Goal: Task Accomplishment & Management: Use online tool/utility

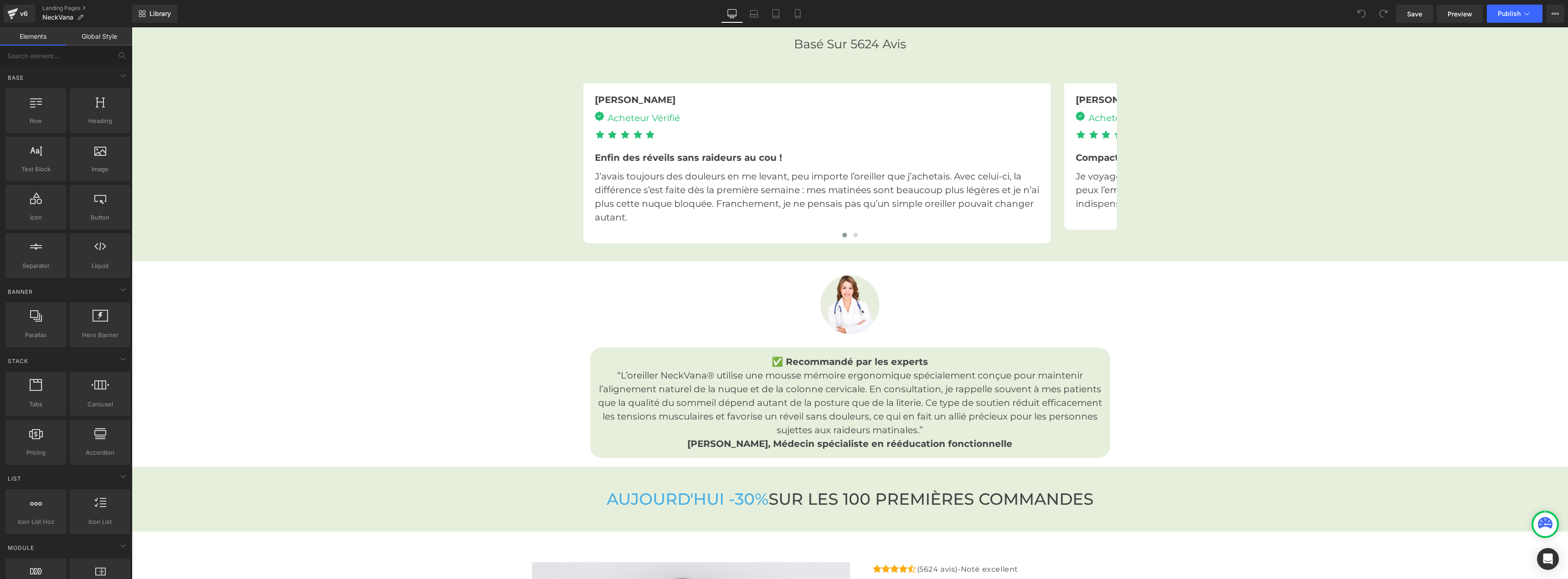
scroll to position [2415, 0]
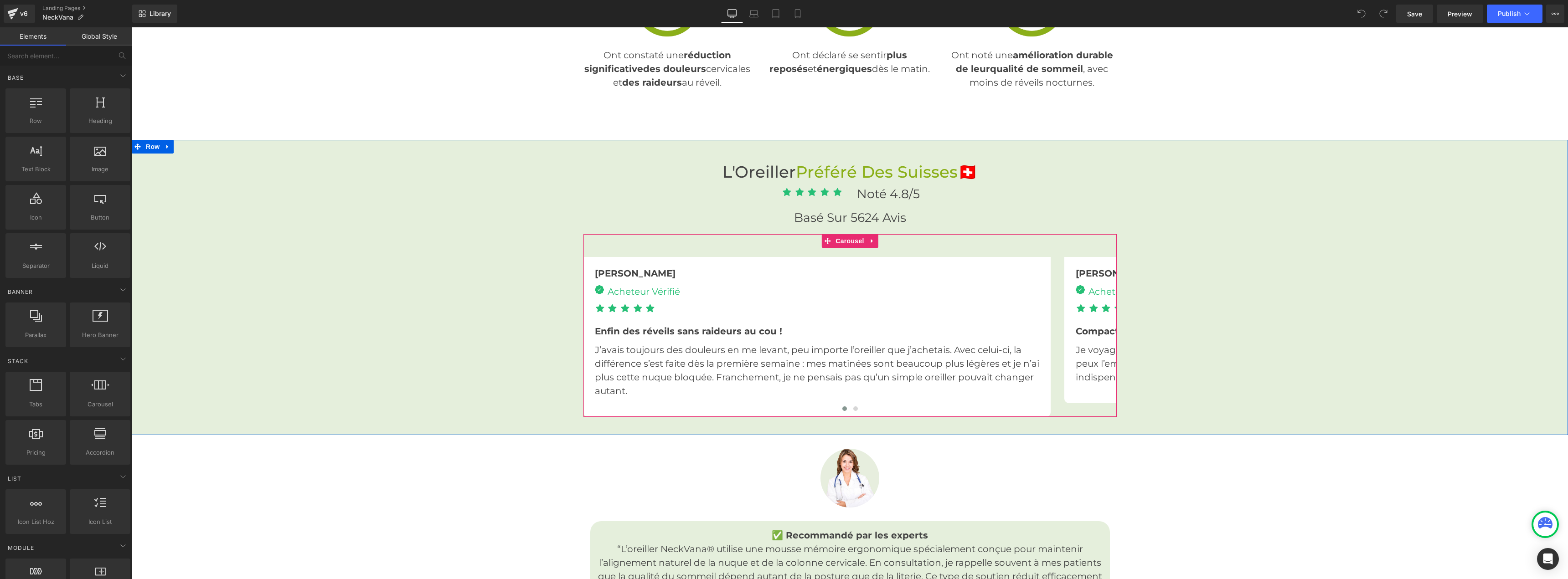
click at [1028, 321] on div "Enfin des réveils sans raideurs au cou !" at bounding box center [817, 330] width 444 height 18
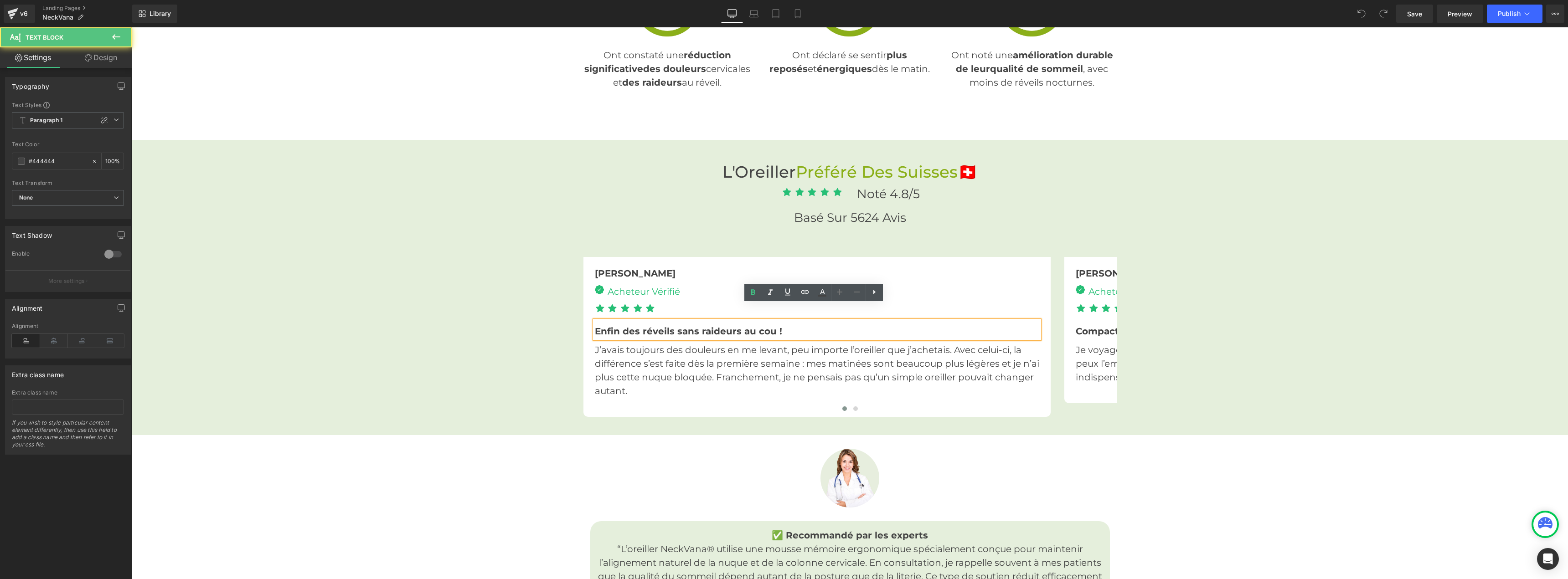
drag, startPoint x: 957, startPoint y: 337, endPoint x: 887, endPoint y: 332, distance: 70.2
click at [839, 343] on p "J’avais toujours des douleurs en me levant, peu importe l’oreiller que j’acheta…" at bounding box center [817, 370] width 444 height 55
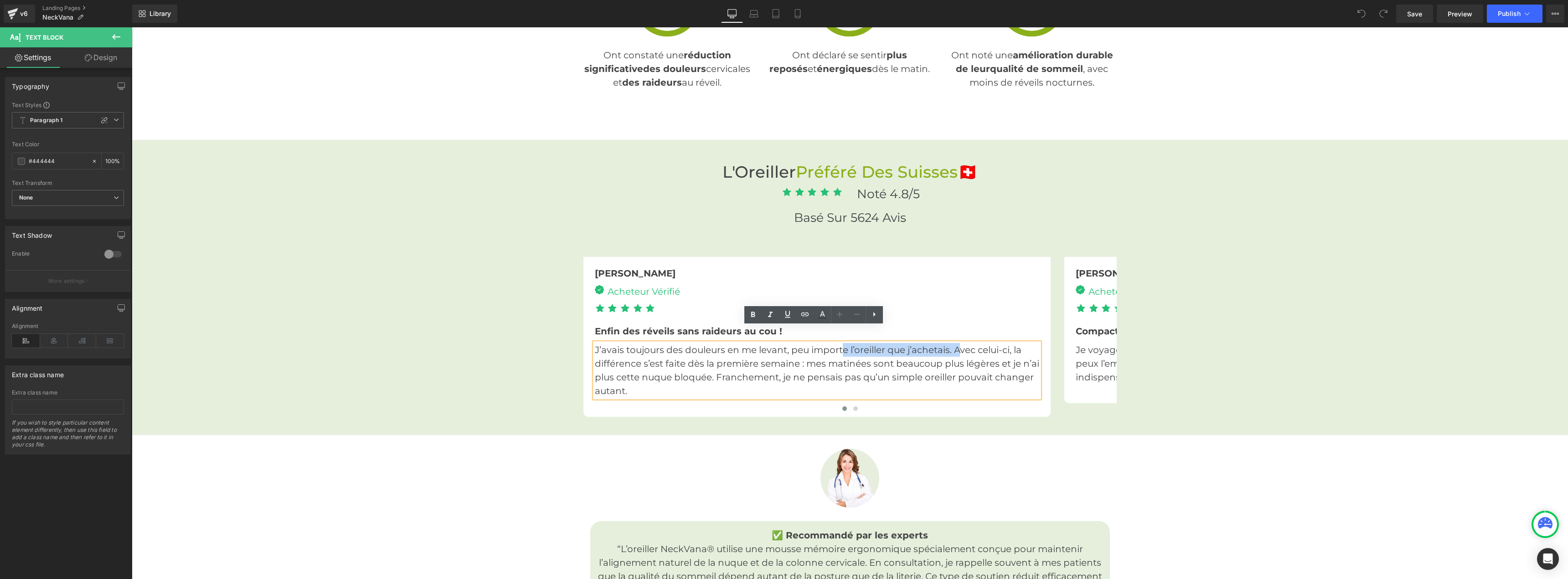
click at [852, 405] on div at bounding box center [850, 411] width 533 height 14
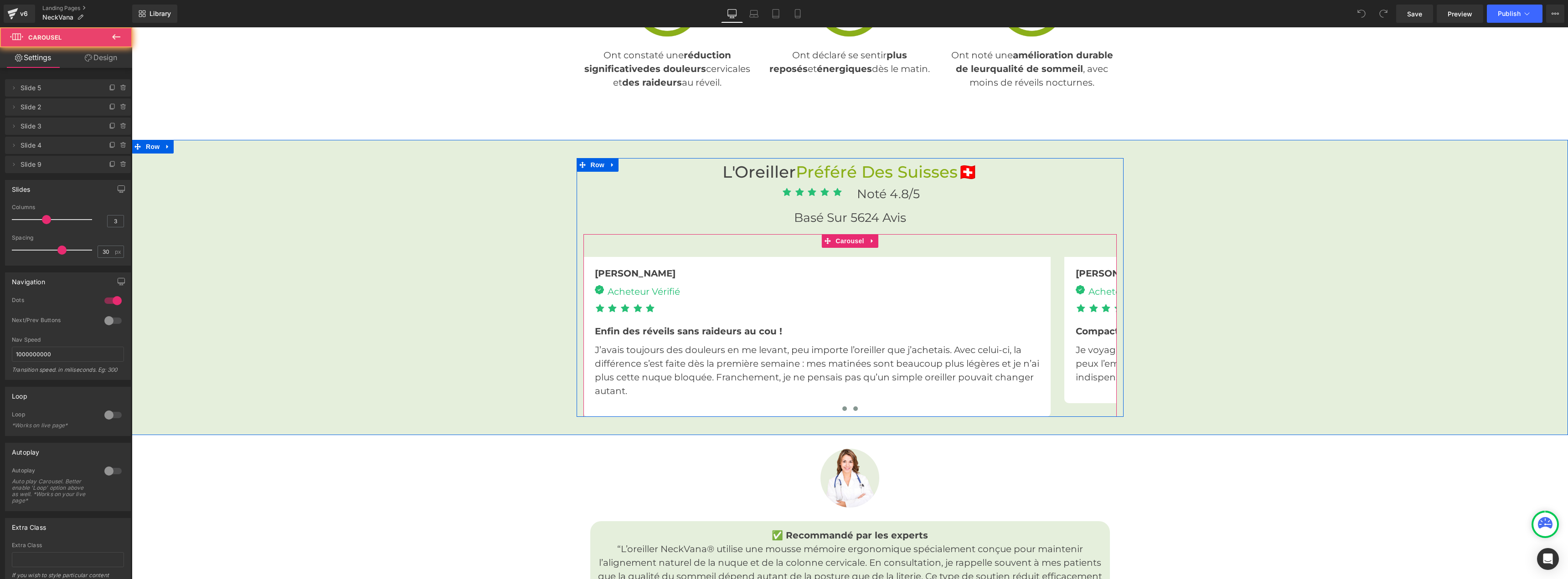
click at [852, 405] on button at bounding box center [855, 409] width 11 height 9
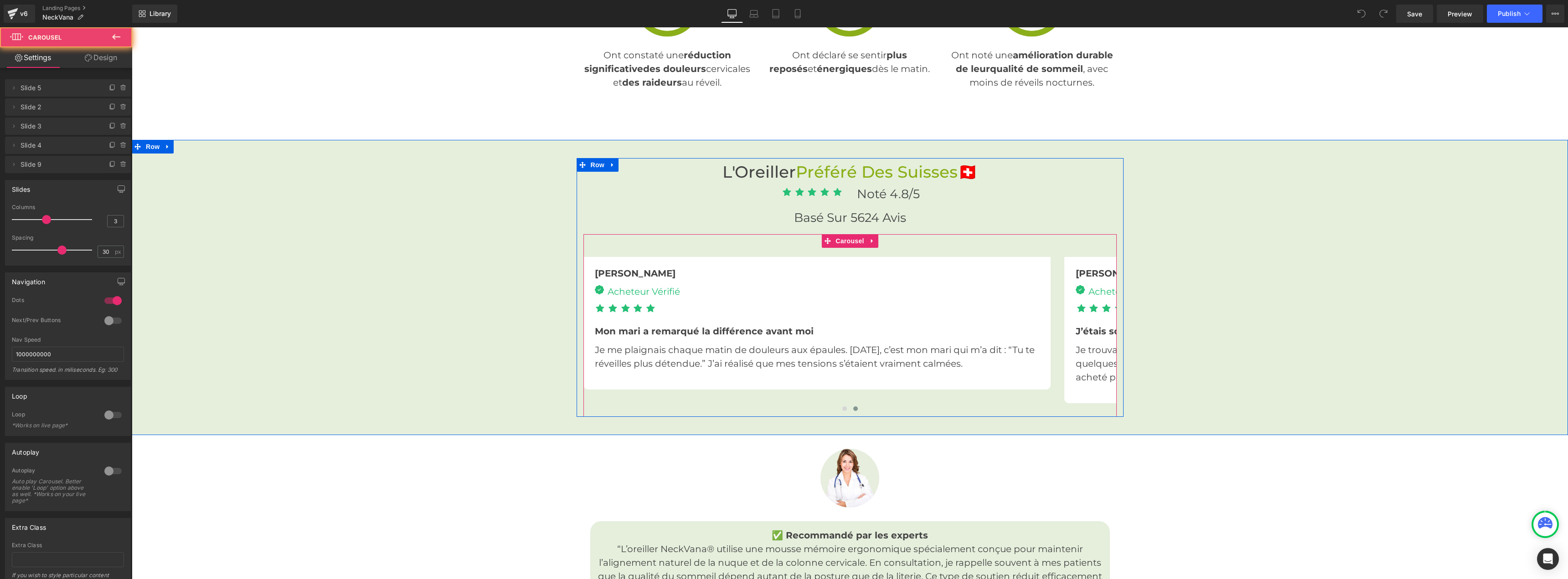
click at [852, 405] on button at bounding box center [855, 409] width 11 height 9
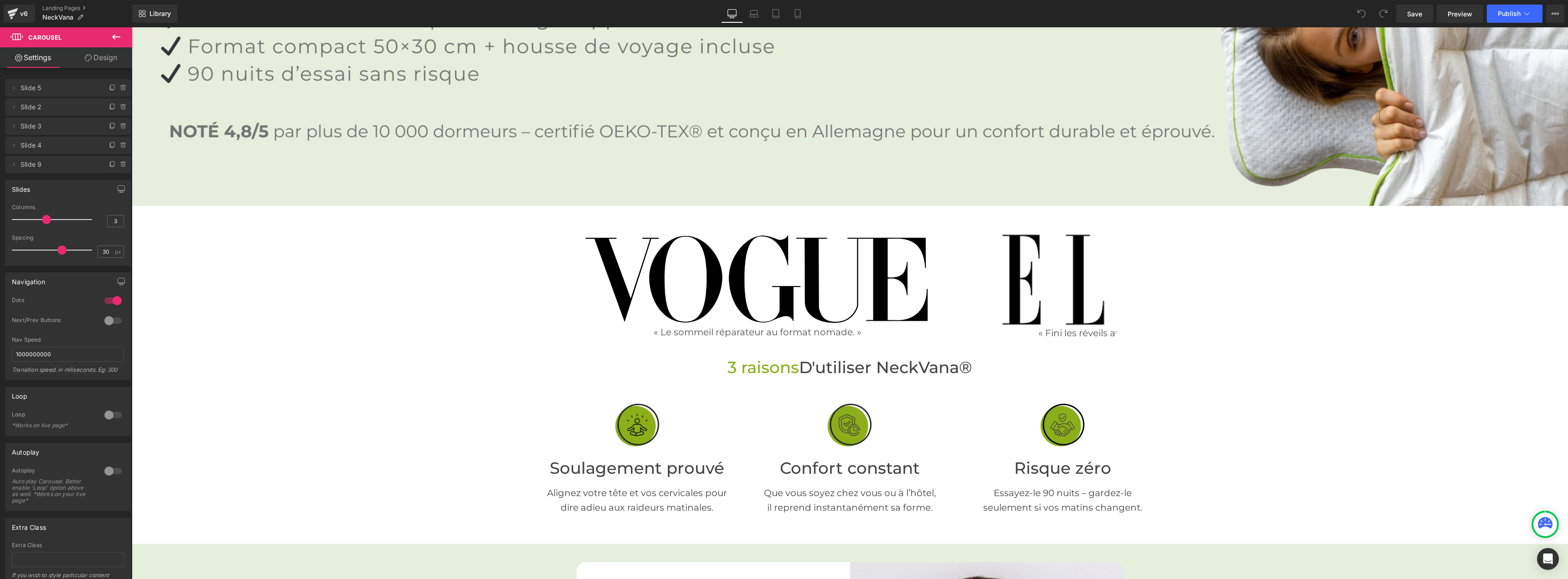
scroll to position [223, 0]
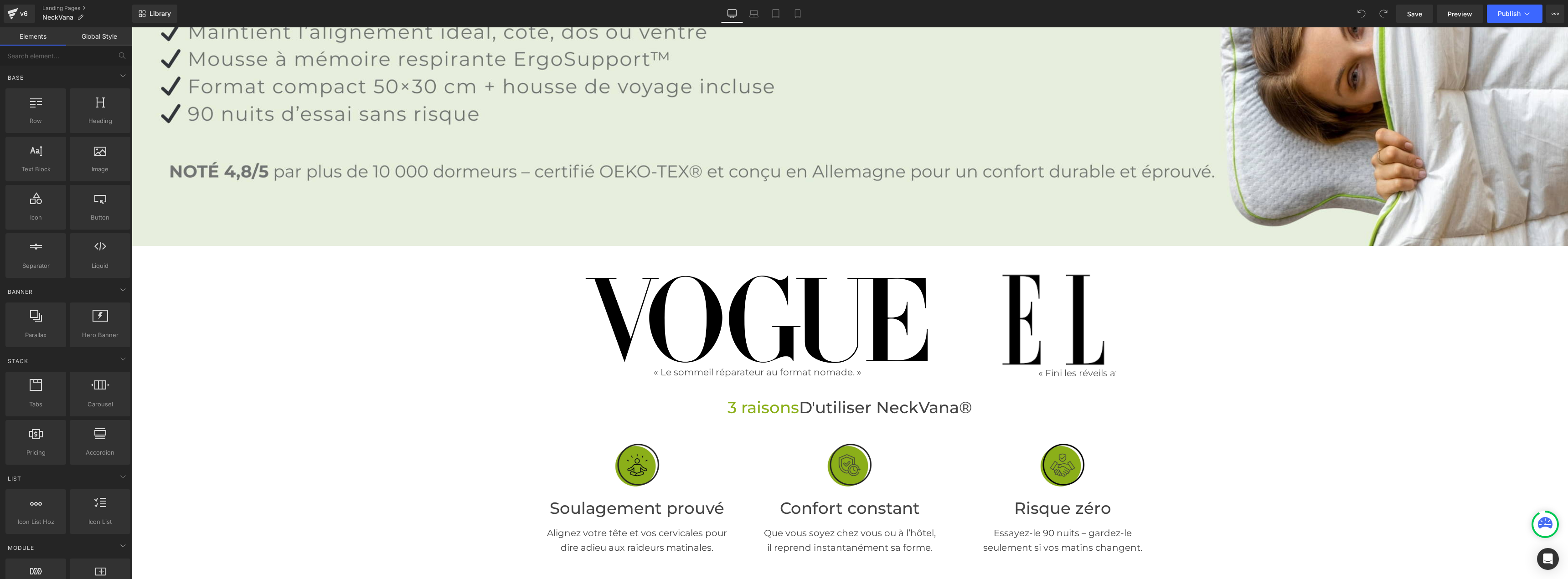
scroll to position [228, 0]
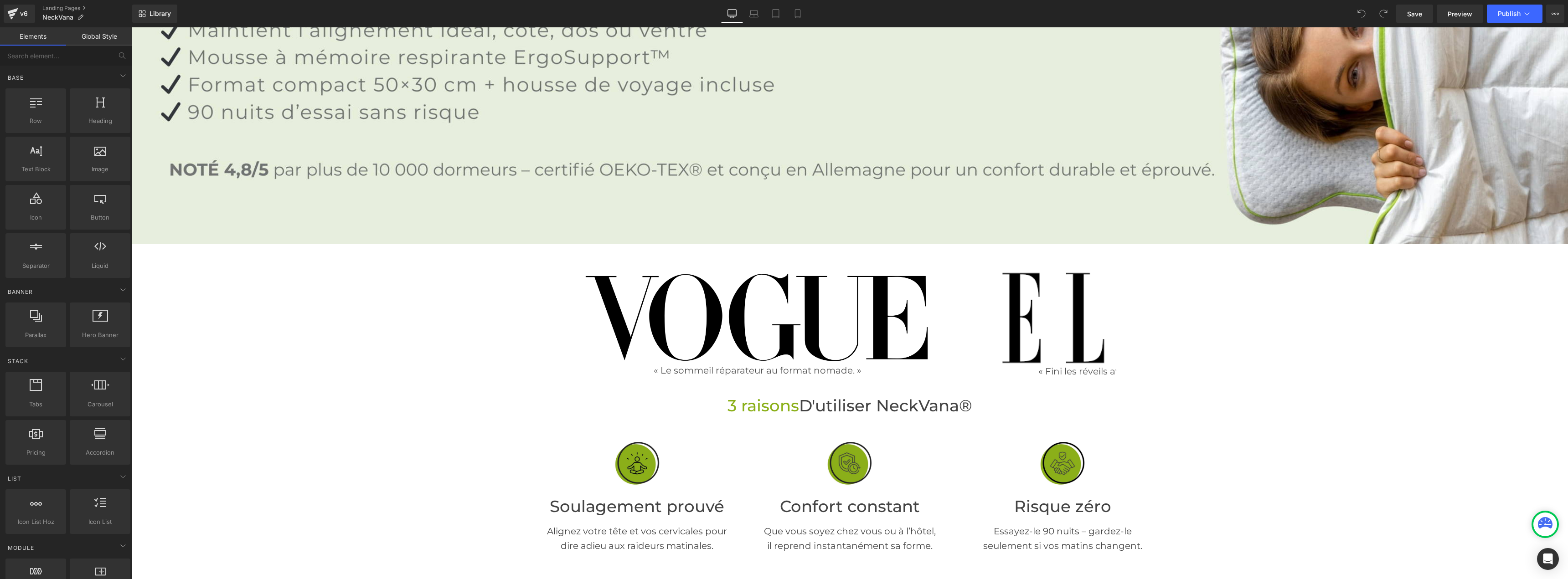
click at [866, 299] on img at bounding box center [757, 317] width 348 height 92
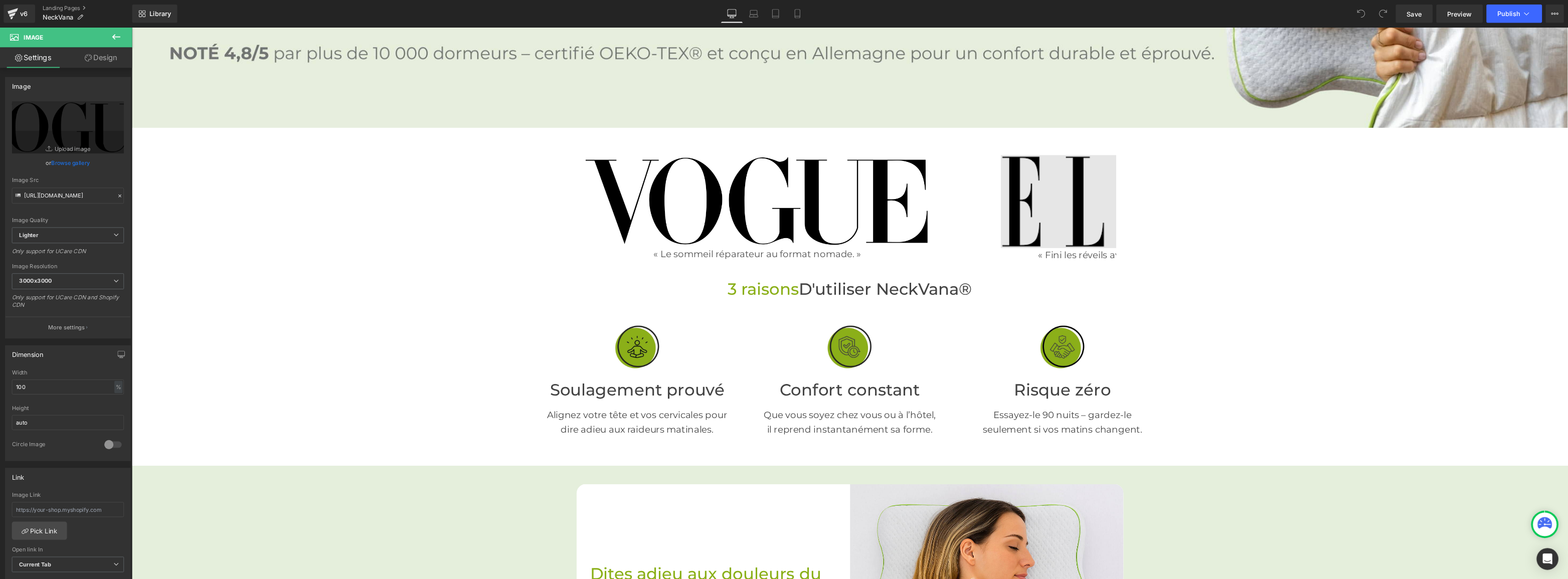
scroll to position [451, 0]
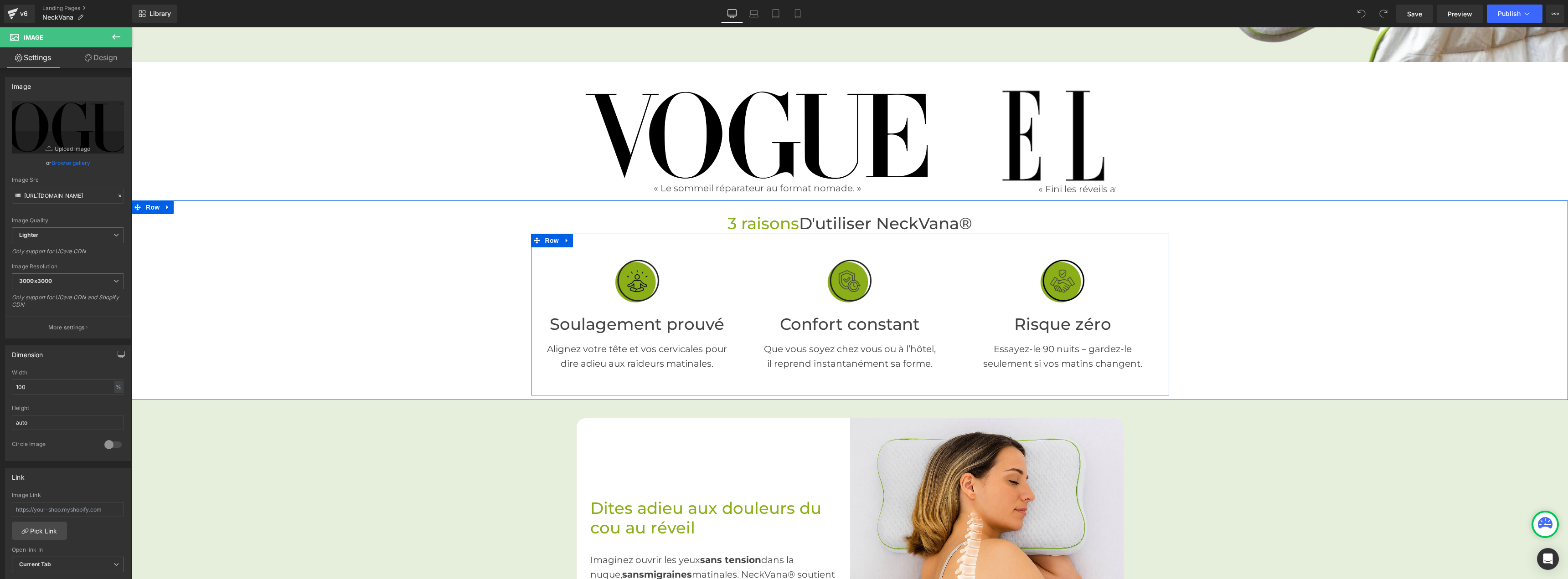
click at [538, 259] on div at bounding box center [637, 281] width 199 height 46
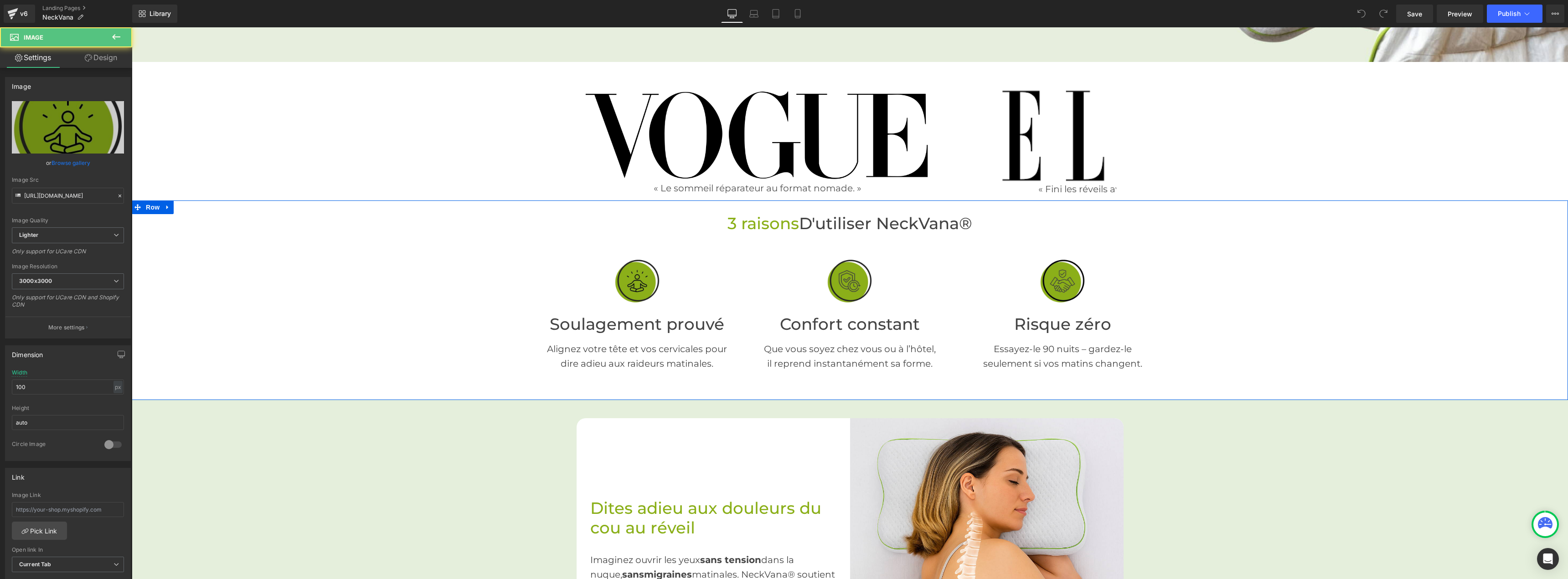
click at [427, 265] on div "3 raisons D'utiliser NeckVana® Heading Image Soulagement prouvé Heading Alignez…" at bounding box center [850, 305] width 1436 height 181
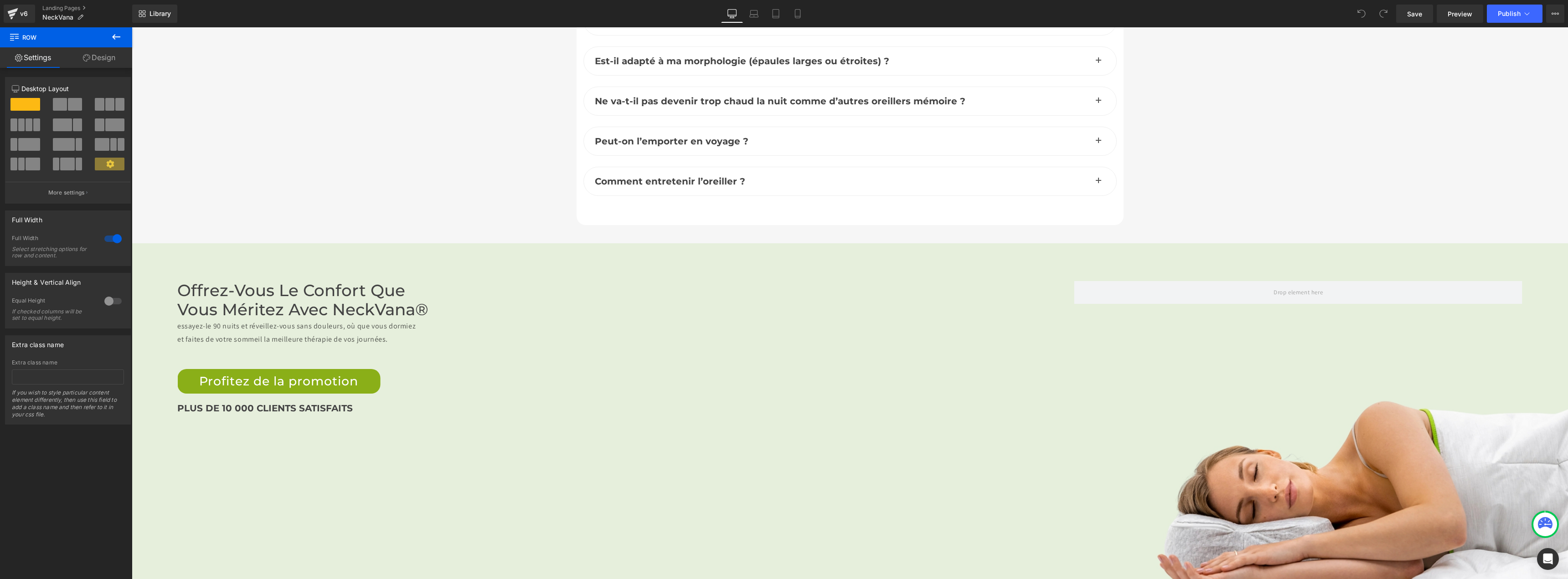
scroll to position [3827, 0]
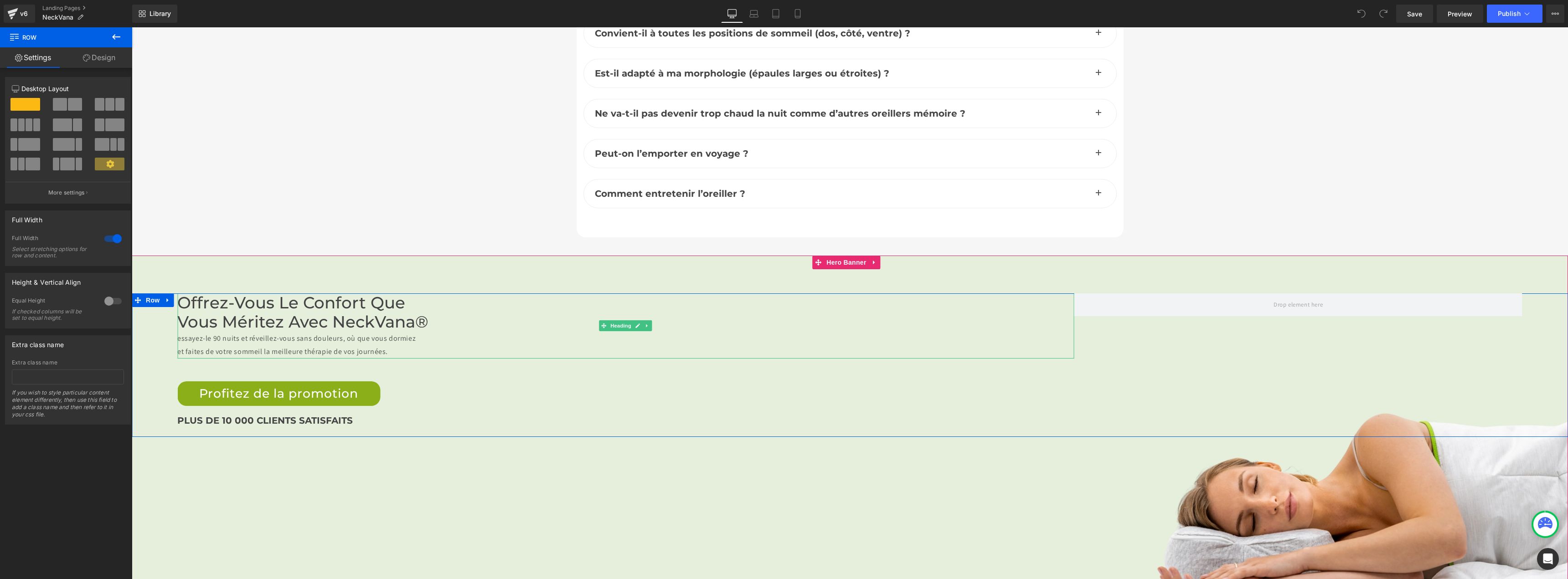
click at [325, 345] on div "et faites de votre sommeil la meilleure thérapie de vos journées." at bounding box center [626, 352] width 896 height 14
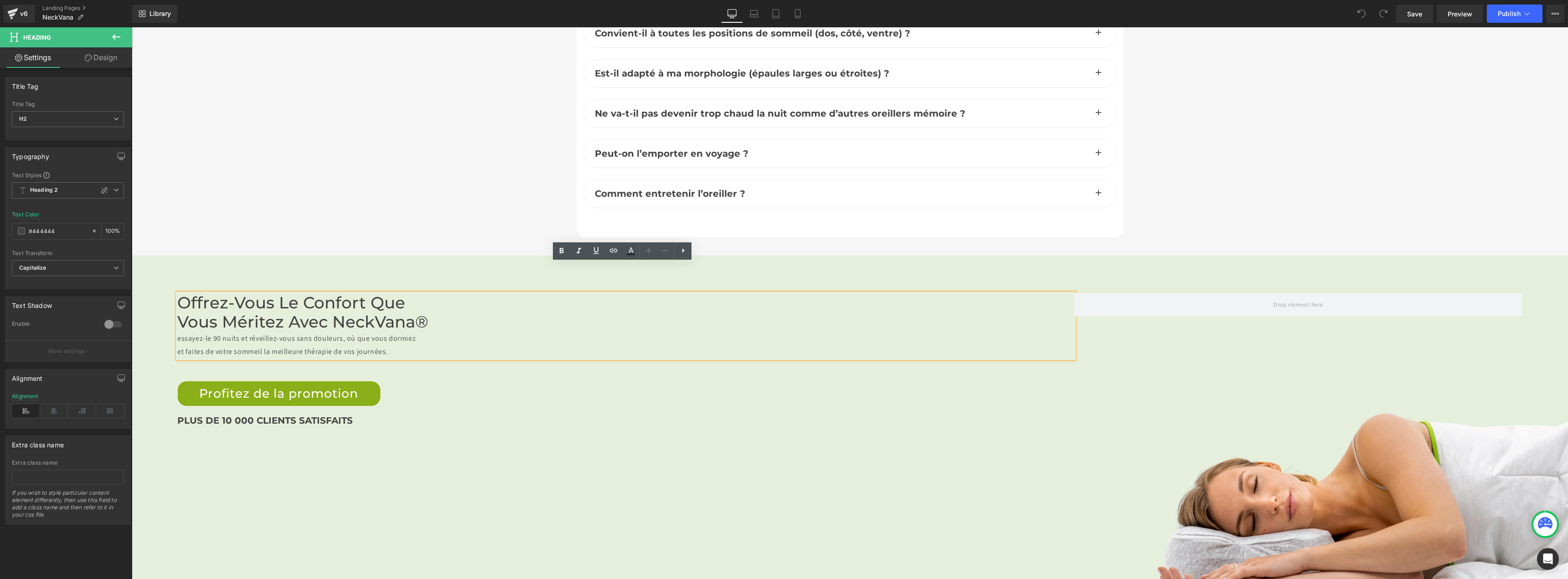
click at [393, 345] on div "et faites de votre sommeil la meilleure thérapie de vos journées." at bounding box center [626, 352] width 896 height 14
drag, startPoint x: 391, startPoint y: 322, endPoint x: 148, endPoint y: 303, distance: 243.7
click at [148, 303] on div "Offrez-vous le confort que vous méritez avec NeckVana® essayez-le 90 nuits et r…" at bounding box center [850, 365] width 1436 height 144
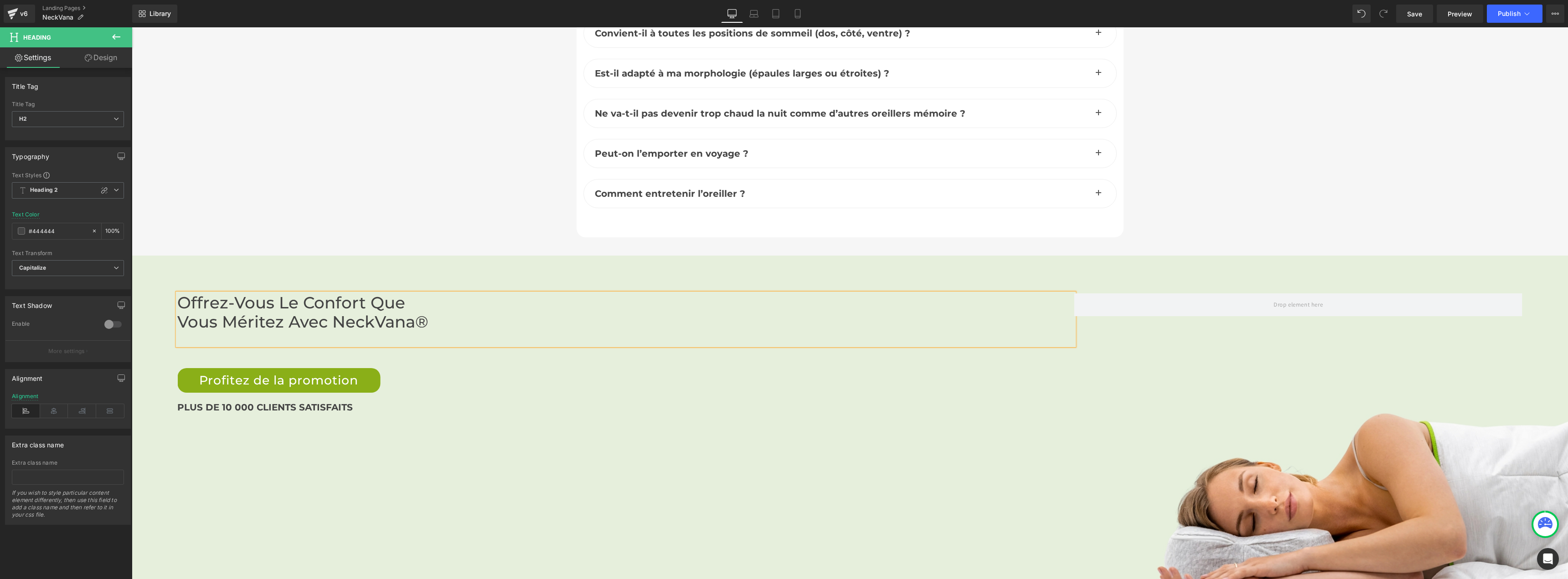
click at [526, 445] on div "Offrez-vous le confort que vous méritez avec NeckVana® Heading Profitez de la p…" at bounding box center [850, 443] width 1436 height 374
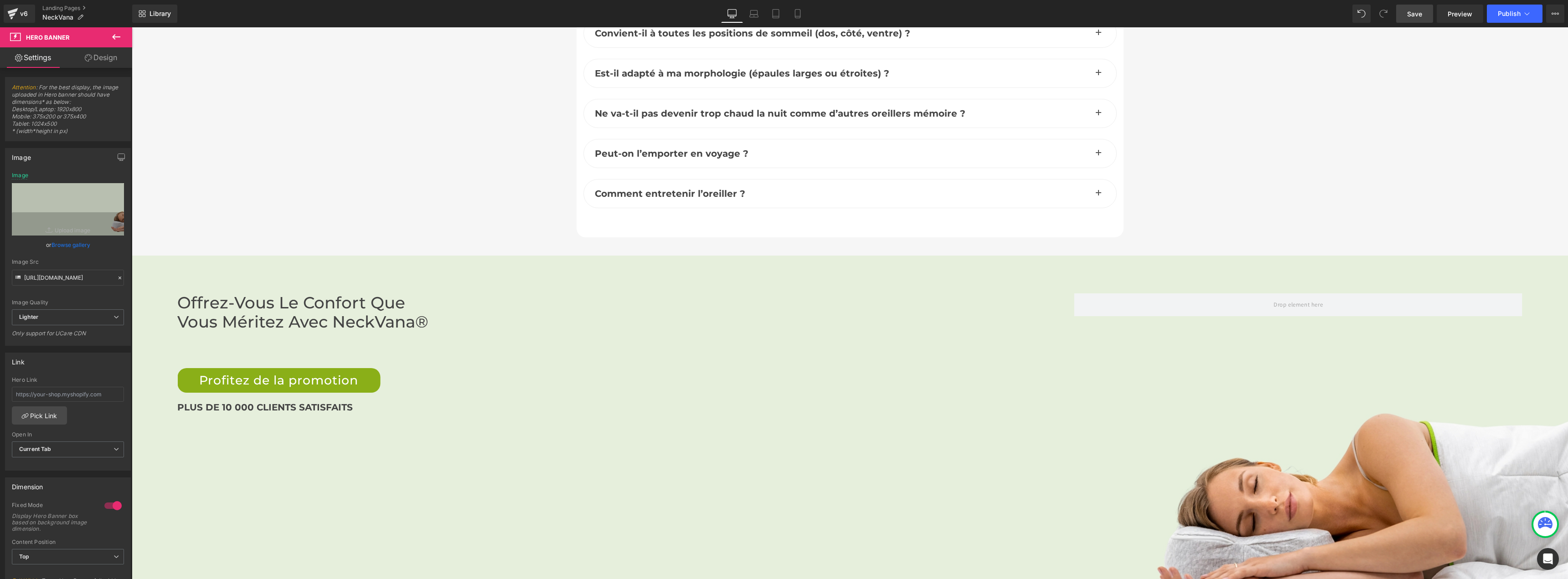
click at [1409, 13] on span "Save" at bounding box center [1415, 14] width 15 height 10
click at [739, 14] on link "Laptop" at bounding box center [743, 14] width 22 height 18
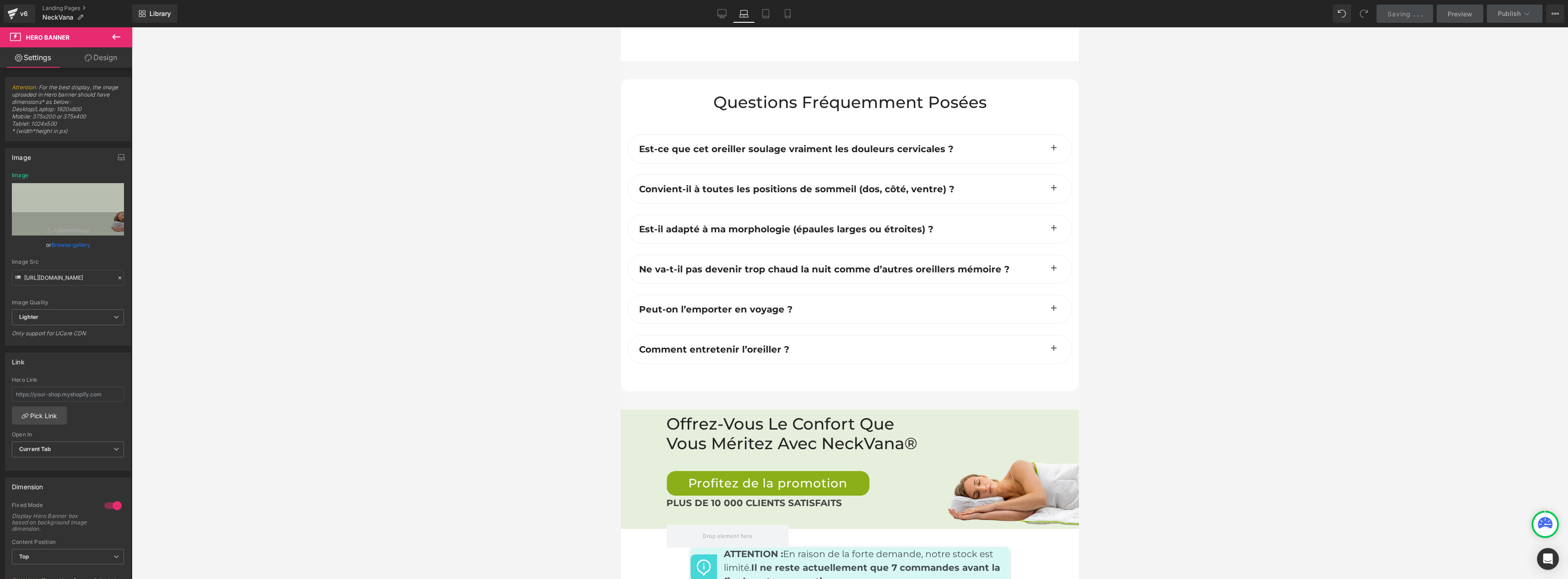
scroll to position [3979, 0]
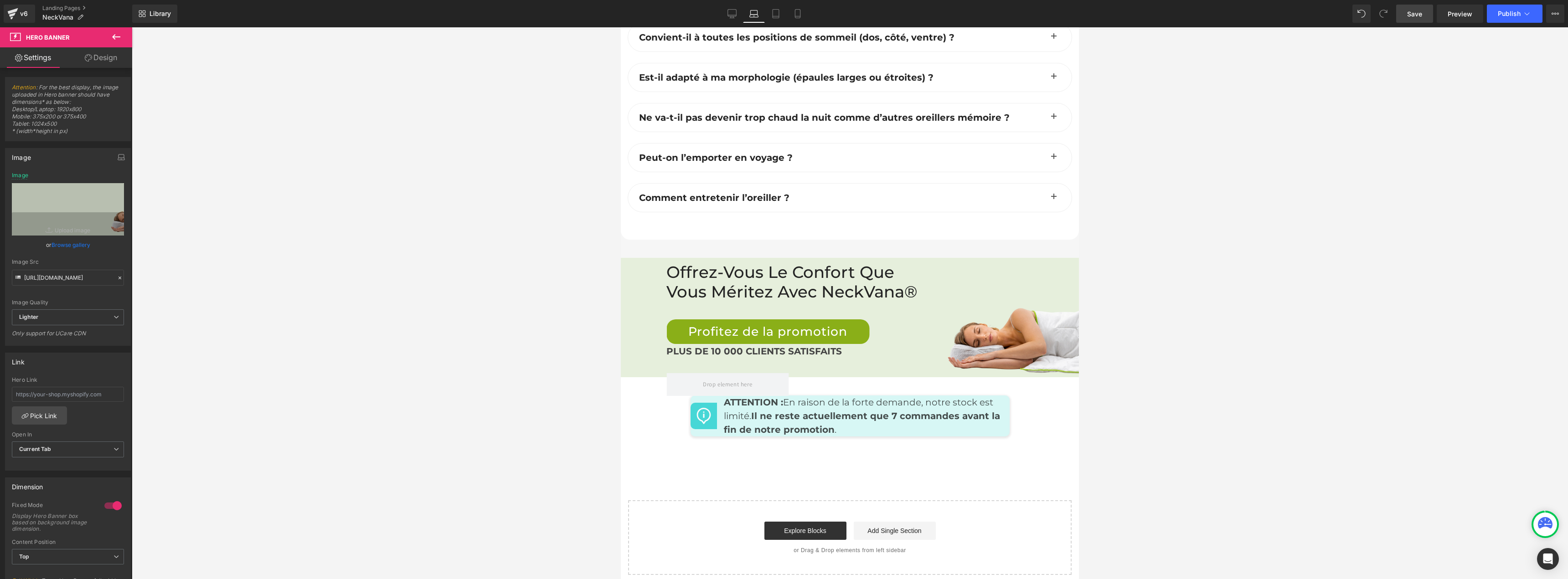
click at [778, 12] on icon at bounding box center [775, 14] width 9 height 9
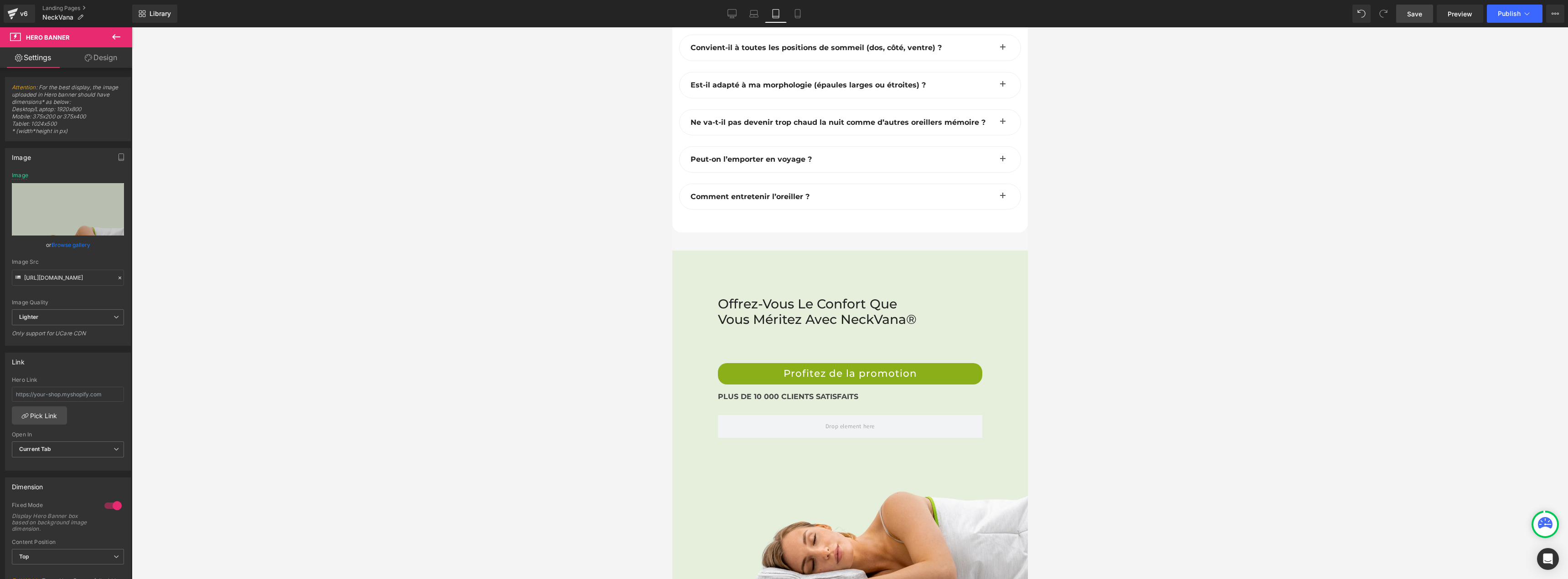
scroll to position [5416, 0]
click at [800, 12] on icon at bounding box center [797, 14] width 9 height 9
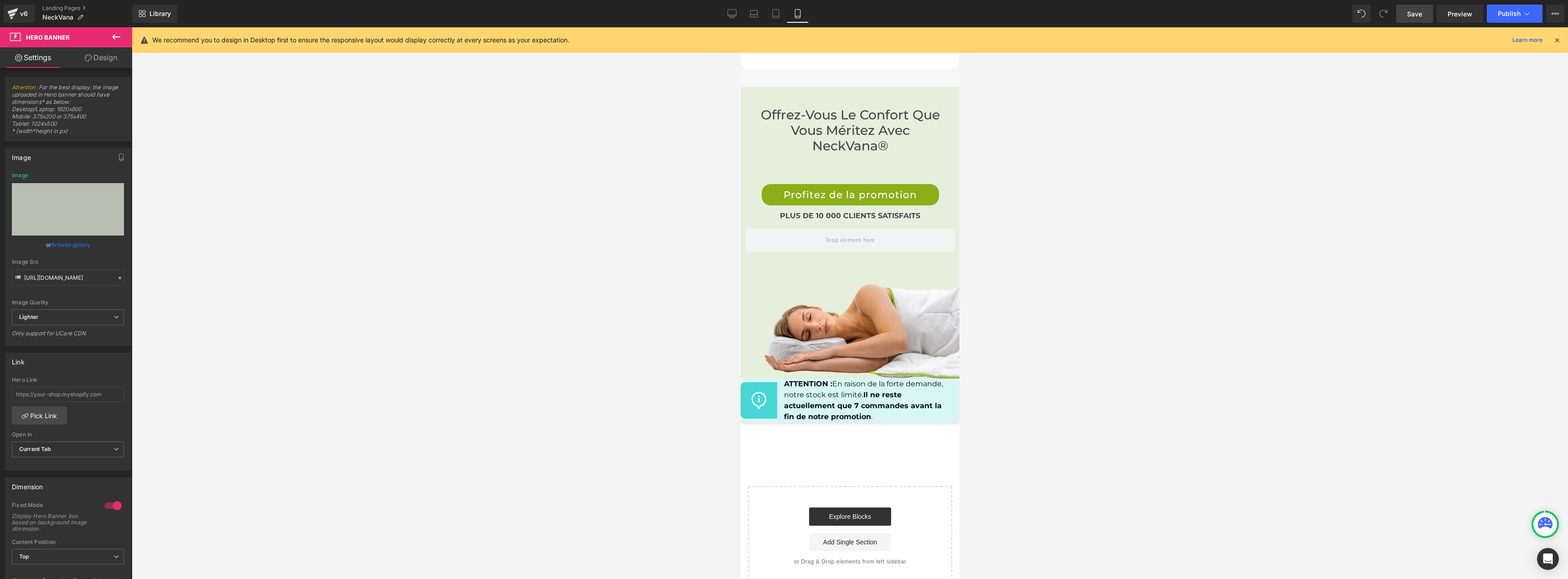
scroll to position [4820, 0]
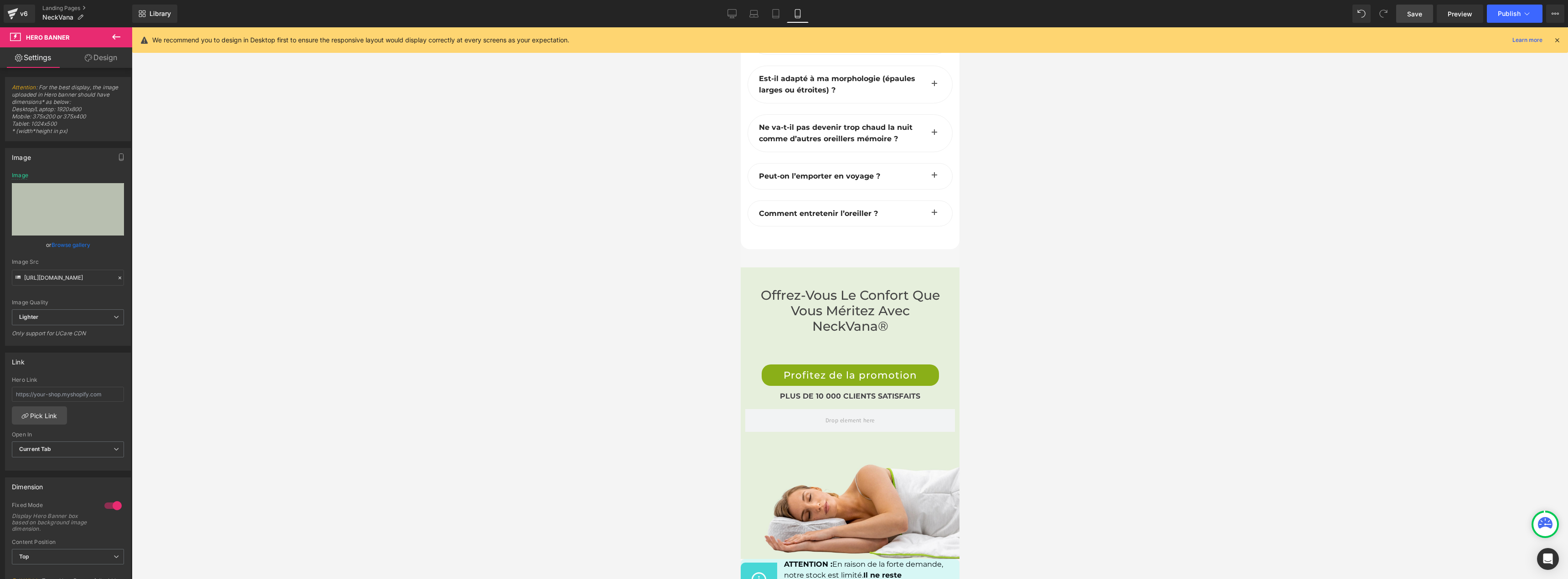
click at [1415, 17] on span "Save" at bounding box center [1415, 14] width 15 height 10
click at [1511, 16] on span "Publish" at bounding box center [1509, 14] width 23 height 8
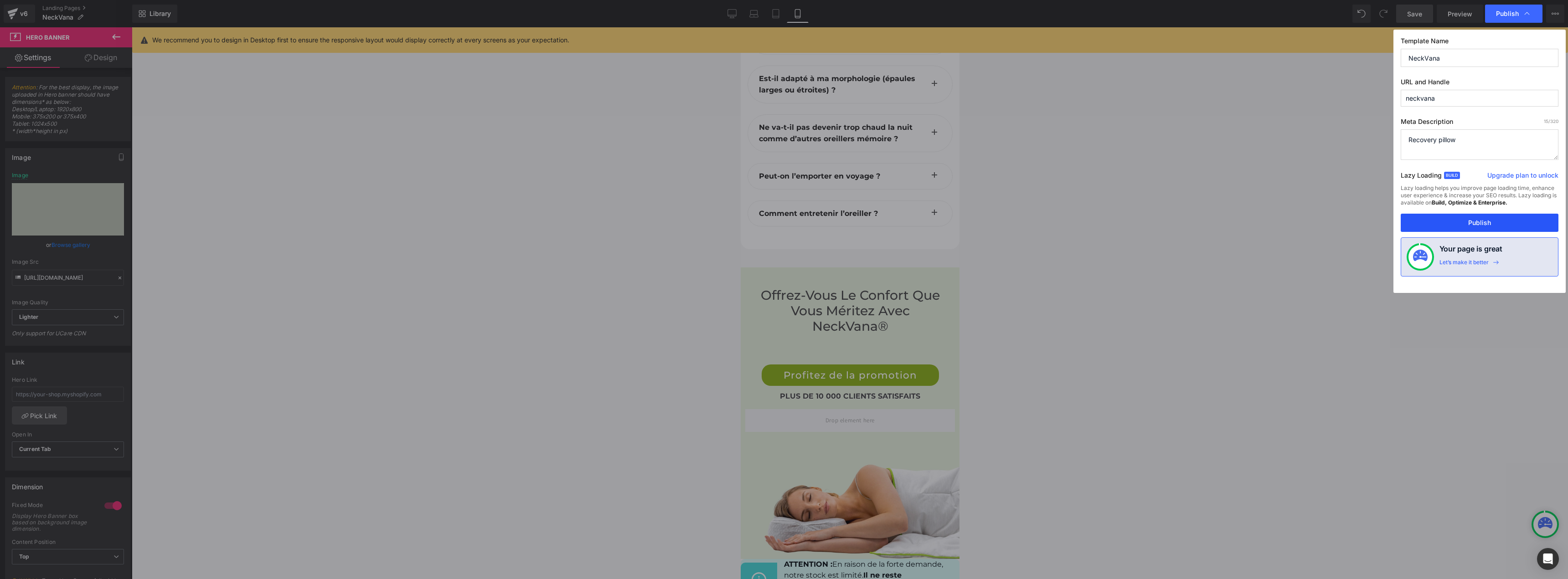
click at [1444, 216] on button "Publish" at bounding box center [1479, 223] width 158 height 18
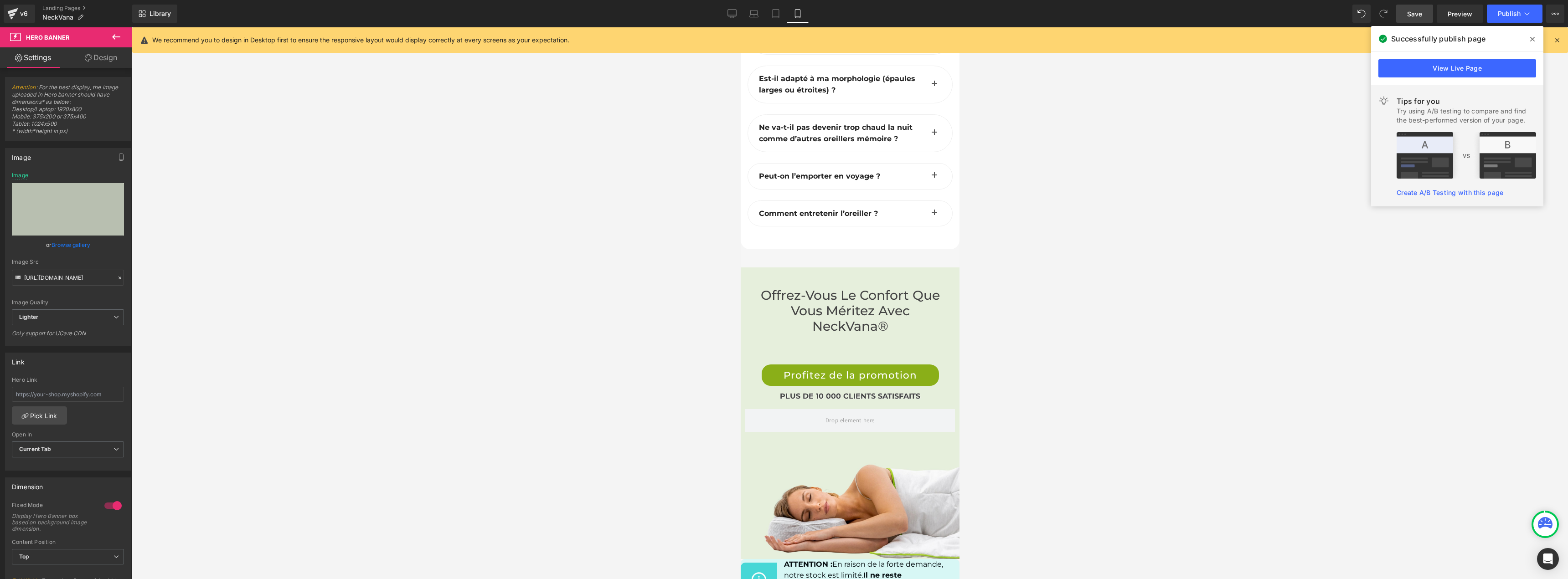
drag, startPoint x: 1265, startPoint y: 487, endPoint x: 1254, endPoint y: 487, distance: 11.0
click at [1263, 487] on div at bounding box center [850, 303] width 1436 height 552
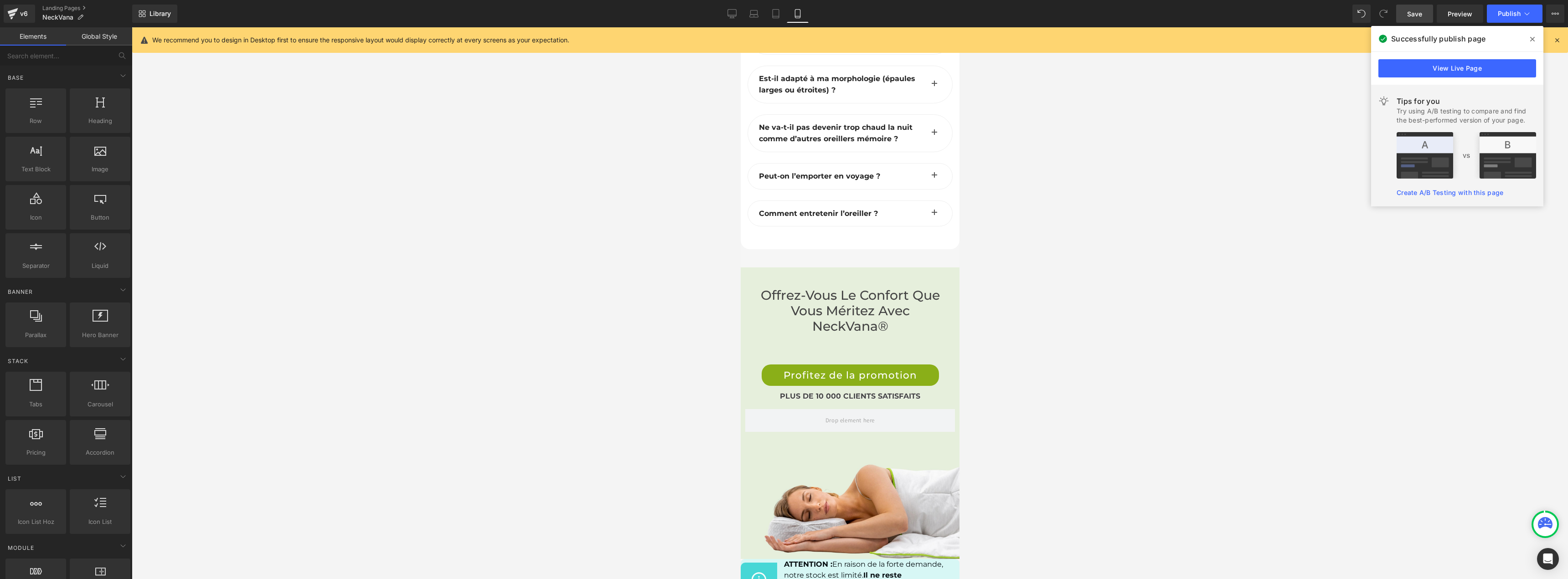
click at [1209, 204] on div at bounding box center [850, 303] width 1436 height 552
click at [1345, 278] on div at bounding box center [850, 303] width 1436 height 552
click at [1561, 41] on div "We recommend you to design in Desktop first to ensure the responsive layout wou…" at bounding box center [850, 40] width 1436 height 26
click at [1556, 41] on icon at bounding box center [1557, 40] width 8 height 8
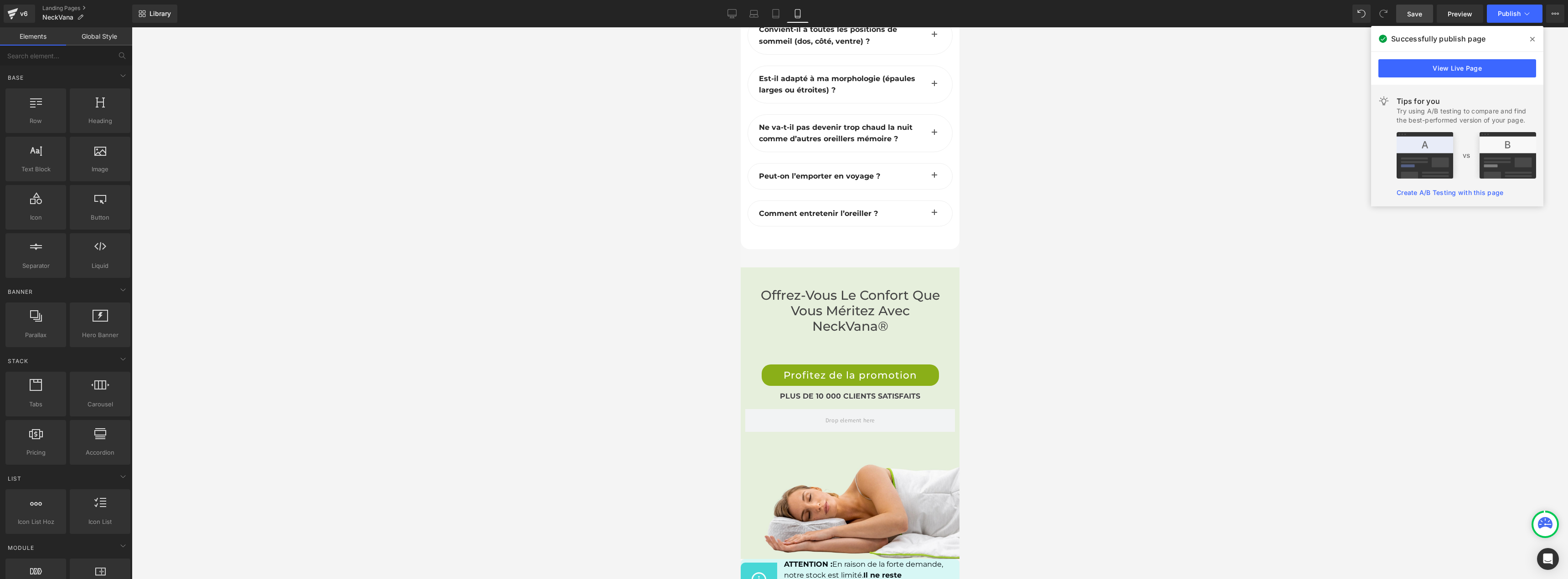
click at [1274, 234] on div at bounding box center [850, 303] width 1436 height 552
click at [53, 8] on link "Landing Pages" at bounding box center [86, 8] width 89 height 8
